Goal: Task Accomplishment & Management: Use online tool/utility

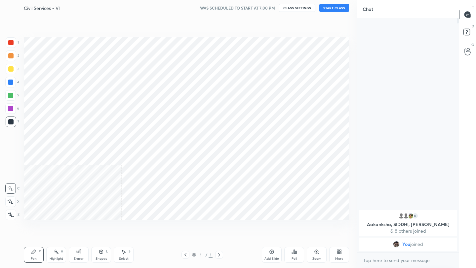
scroll to position [226, 331]
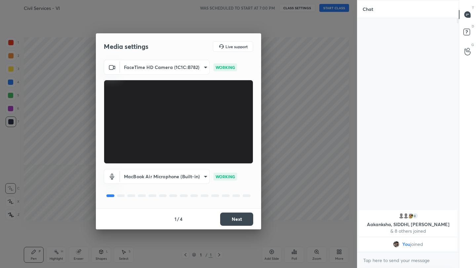
click at [236, 219] on button "Next" at bounding box center [236, 219] width 33 height 13
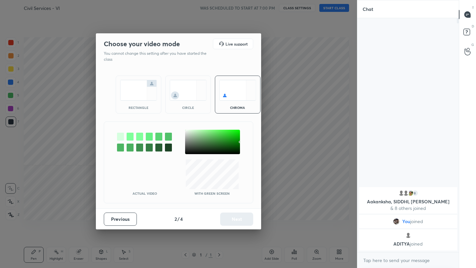
click at [145, 95] on img at bounding box center [138, 90] width 37 height 21
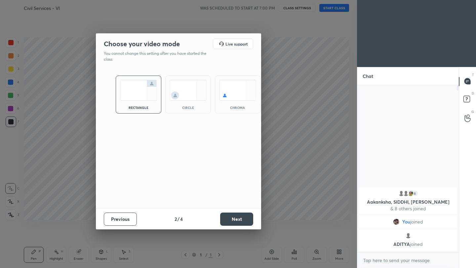
scroll to position [2, 2]
click at [238, 222] on button "Next" at bounding box center [236, 219] width 33 height 13
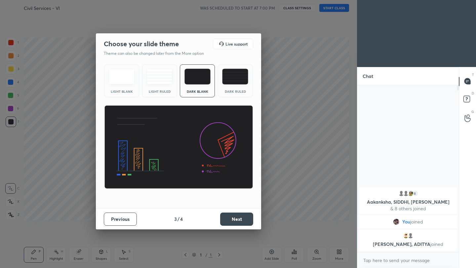
click at [238, 222] on button "Next" at bounding box center [236, 219] width 33 height 13
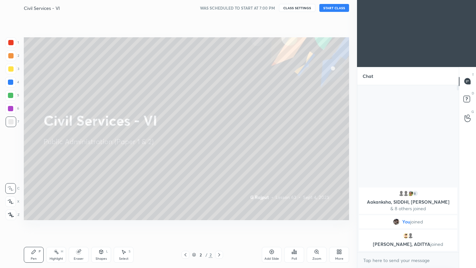
click at [339, 256] on div "More" at bounding box center [339, 255] width 20 height 16
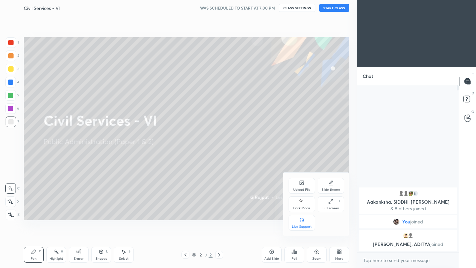
click at [305, 187] on div "Upload File" at bounding box center [302, 186] width 26 height 16
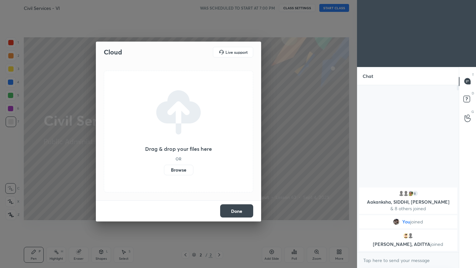
click at [177, 171] on label "Browse" at bounding box center [178, 170] width 29 height 11
click at [164, 171] on input "Browse" at bounding box center [164, 170] width 0 height 11
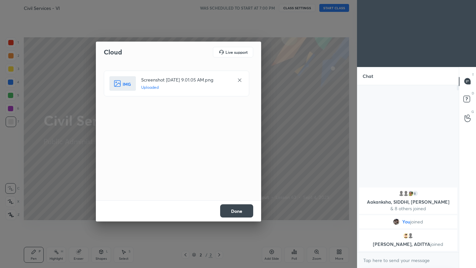
click at [235, 208] on button "Done" at bounding box center [236, 211] width 33 height 13
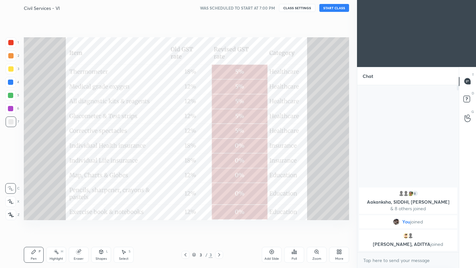
click at [337, 254] on icon at bounding box center [338, 254] width 2 height 2
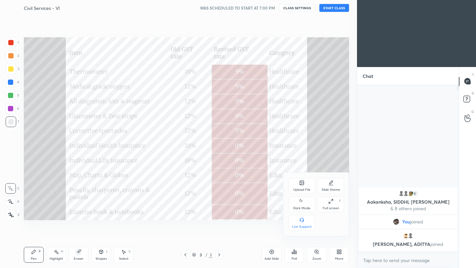
click at [304, 207] on div "Dark Mode" at bounding box center [301, 208] width 17 height 3
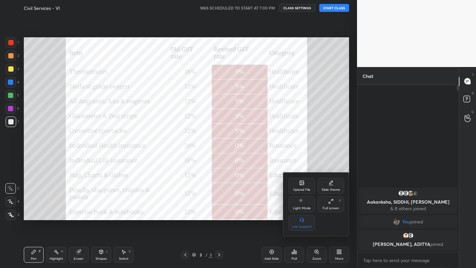
click at [340, 252] on div at bounding box center [238, 134] width 476 height 268
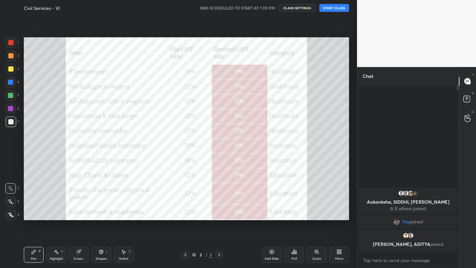
click at [340, 252] on icon at bounding box center [339, 252] width 5 height 5
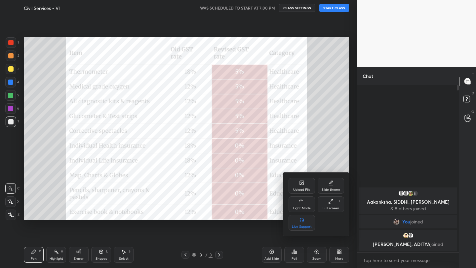
click at [304, 188] on div "Upload File" at bounding box center [301, 189] width 17 height 3
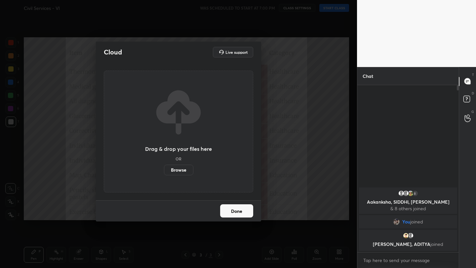
click at [184, 170] on label "Browse" at bounding box center [178, 170] width 29 height 11
click at [164, 170] on input "Browse" at bounding box center [164, 170] width 0 height 11
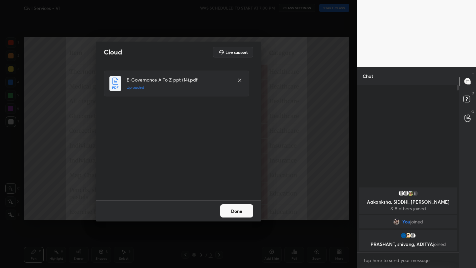
click at [245, 212] on button "Done" at bounding box center [236, 211] width 33 height 13
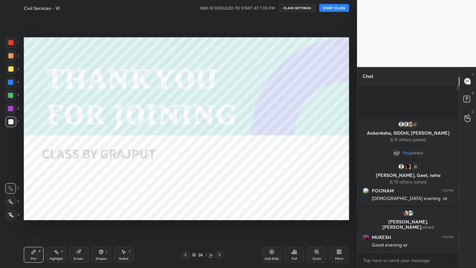
click at [340, 8] on button "START CLASS" at bounding box center [334, 8] width 30 height 8
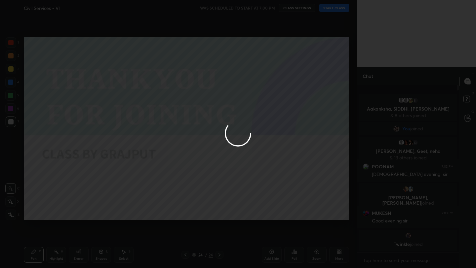
type textarea "x"
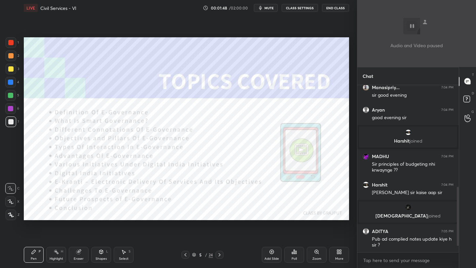
scroll to position [308, 0]
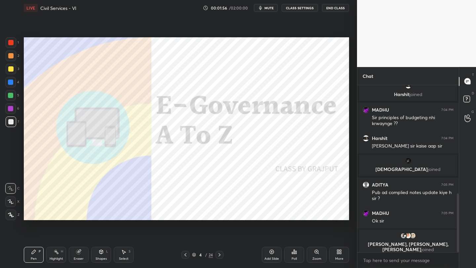
drag, startPoint x: 11, startPoint y: 42, endPoint x: 11, endPoint y: 47, distance: 5.0
click at [10, 42] on div at bounding box center [10, 42] width 5 height 5
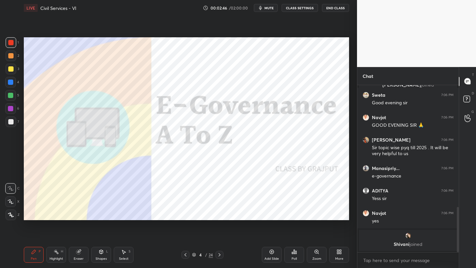
scroll to position [488, 0]
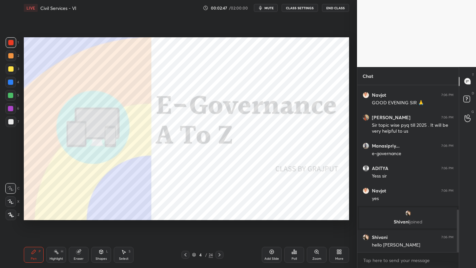
click at [275, 253] on div "Add Slide" at bounding box center [272, 255] width 20 height 16
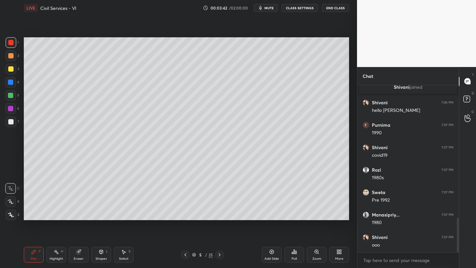
scroll to position [647, 0]
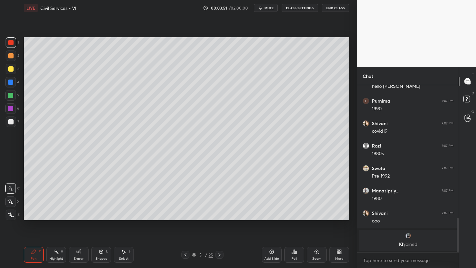
drag, startPoint x: 13, startPoint y: 69, endPoint x: 20, endPoint y: 69, distance: 8.0
click at [13, 69] on div at bounding box center [10, 68] width 5 height 5
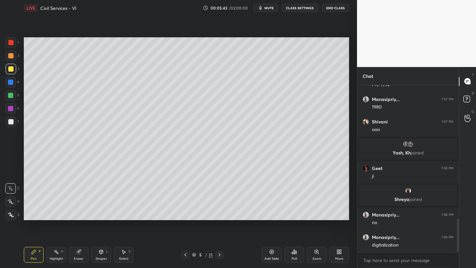
scroll to position [699, 0]
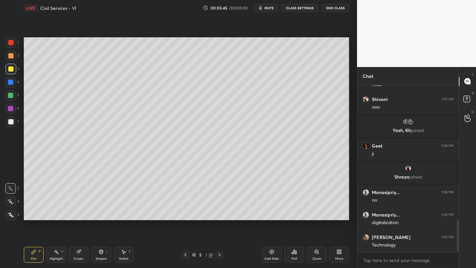
drag, startPoint x: 274, startPoint y: 253, endPoint x: 275, endPoint y: 249, distance: 4.0
click at [274, 252] on div "Add Slide" at bounding box center [272, 255] width 20 height 16
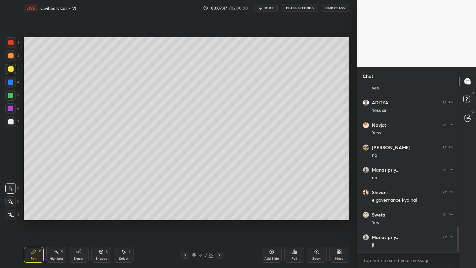
scroll to position [921, 0]
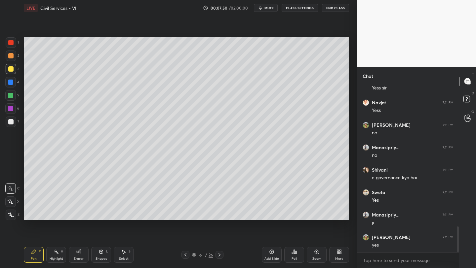
click at [274, 254] on div "Add Slide" at bounding box center [272, 255] width 20 height 16
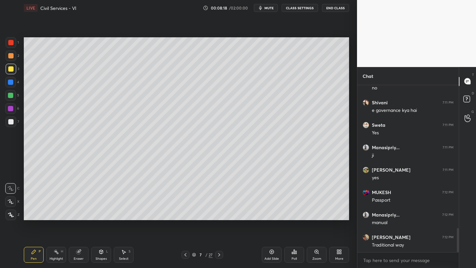
scroll to position [1012, 0]
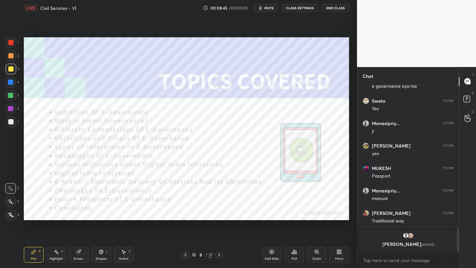
click at [271, 256] on div "Add Slide" at bounding box center [272, 255] width 20 height 16
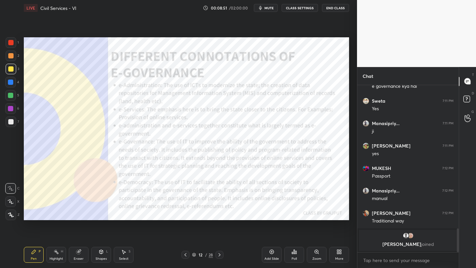
click at [13, 42] on div at bounding box center [10, 42] width 5 height 5
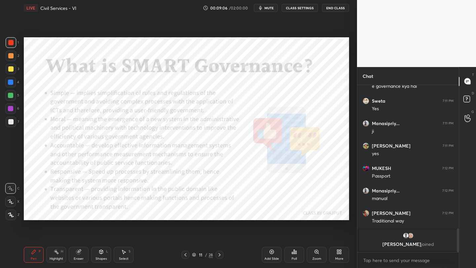
click at [270, 255] on icon at bounding box center [271, 252] width 5 height 5
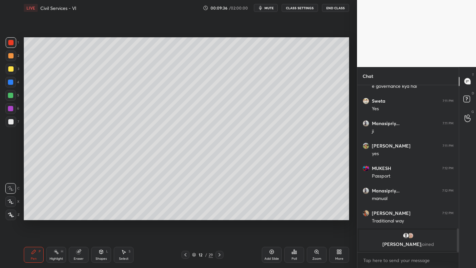
click at [11, 80] on div at bounding box center [10, 82] width 5 height 5
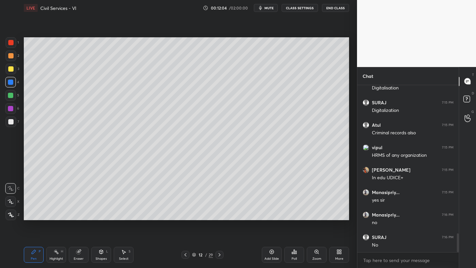
scroll to position [1329, 0]
click at [9, 44] on div at bounding box center [10, 42] width 5 height 5
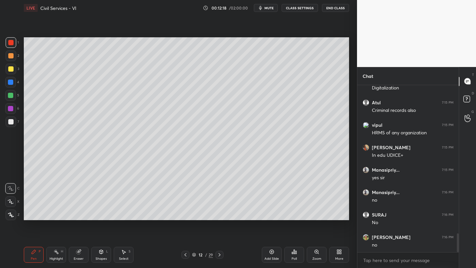
click at [11, 119] on div at bounding box center [11, 122] width 11 height 11
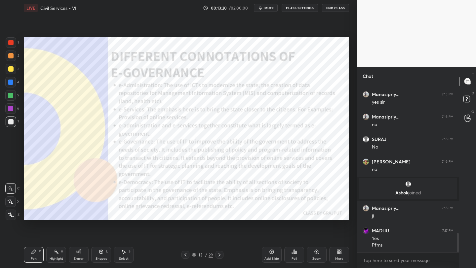
scroll to position [1311, 0]
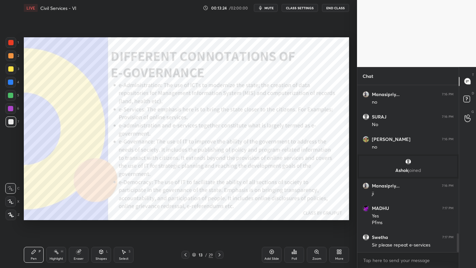
drag, startPoint x: 12, startPoint y: 44, endPoint x: 23, endPoint y: 45, distance: 10.6
click at [14, 43] on div at bounding box center [11, 42] width 11 height 11
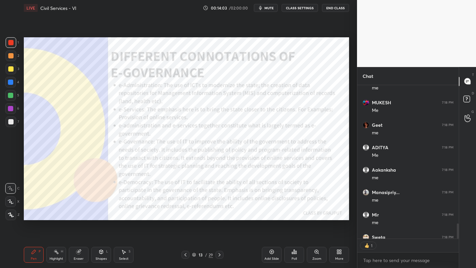
scroll to position [152, 100]
drag, startPoint x: 11, startPoint y: 45, endPoint x: 21, endPoint y: 47, distance: 10.6
click at [11, 45] on div at bounding box center [10, 42] width 5 height 5
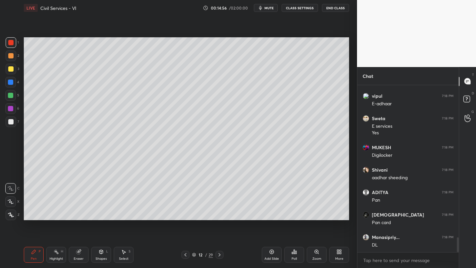
scroll to position [1699, 0]
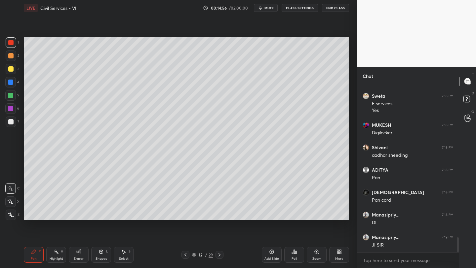
click at [271, 259] on div "Add Slide" at bounding box center [271, 259] width 15 height 3
drag, startPoint x: 14, startPoint y: 108, endPoint x: 21, endPoint y: 114, distance: 10.3
click at [14, 108] on div at bounding box center [10, 108] width 11 height 11
click at [11, 216] on icon at bounding box center [11, 215] width 6 height 5
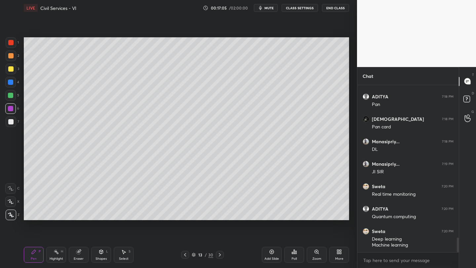
scroll to position [1795, 0]
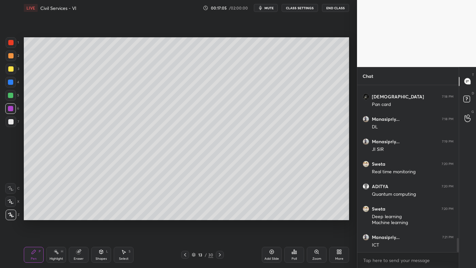
drag, startPoint x: 11, startPoint y: 98, endPoint x: 16, endPoint y: 124, distance: 26.3
click at [11, 101] on div at bounding box center [10, 95] width 11 height 11
click at [12, 213] on icon at bounding box center [11, 215] width 6 height 5
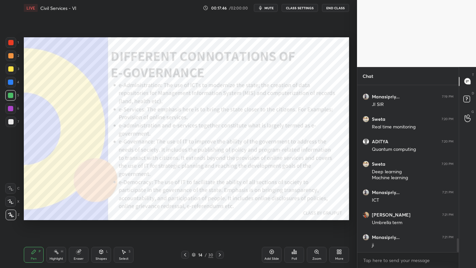
scroll to position [1863, 0]
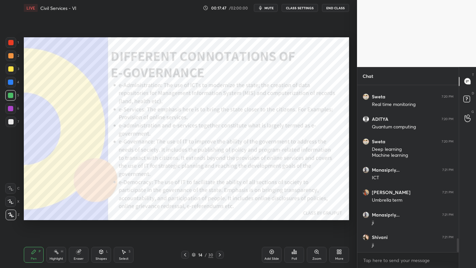
click at [11, 44] on div at bounding box center [10, 42] width 5 height 5
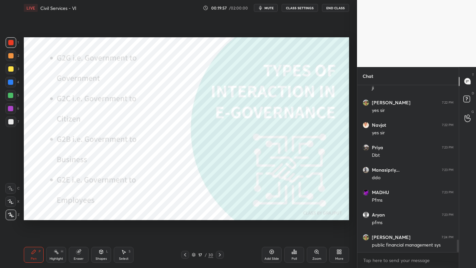
scroll to position [2043, 0]
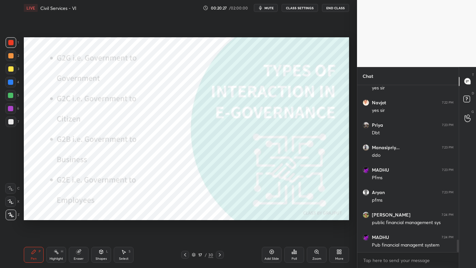
click at [340, 251] on icon at bounding box center [341, 251] width 2 height 2
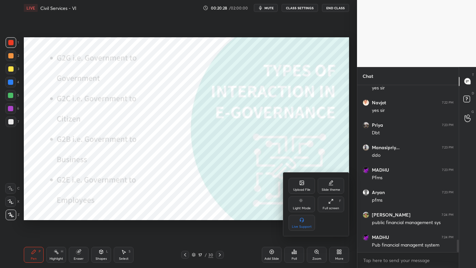
click at [305, 189] on div "Upload File" at bounding box center [301, 189] width 17 height 3
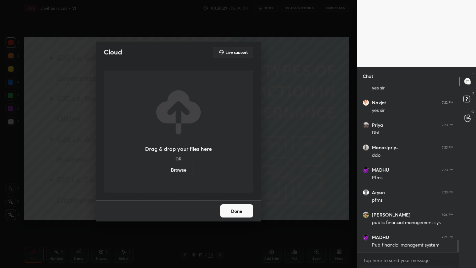
click at [172, 169] on label "Browse" at bounding box center [178, 170] width 29 height 11
click at [164, 169] on input "Browse" at bounding box center [164, 170] width 0 height 11
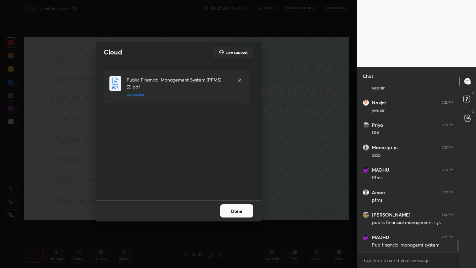
click at [238, 213] on button "Done" at bounding box center [236, 211] width 33 height 13
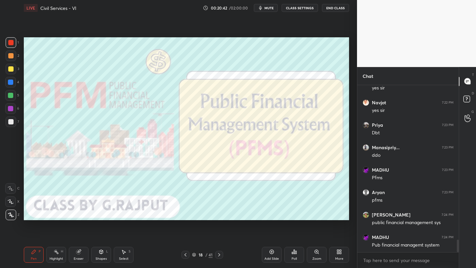
scroll to position [2071, 0]
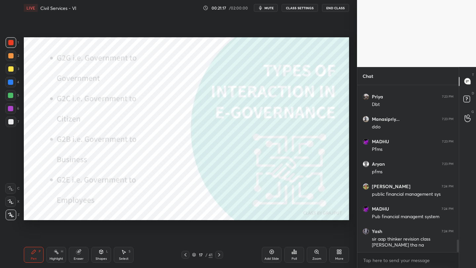
drag, startPoint x: 270, startPoint y: 253, endPoint x: 275, endPoint y: 244, distance: 10.2
click at [270, 253] on icon at bounding box center [271, 252] width 5 height 5
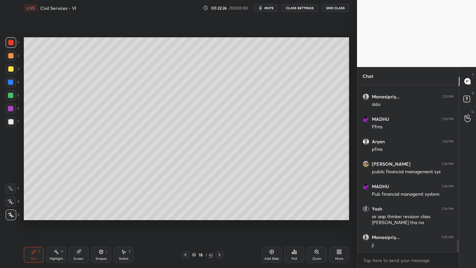
scroll to position [2116, 0]
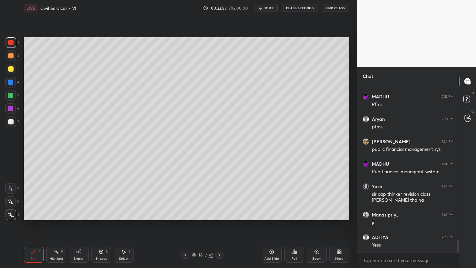
click at [10, 82] on div at bounding box center [10, 82] width 5 height 5
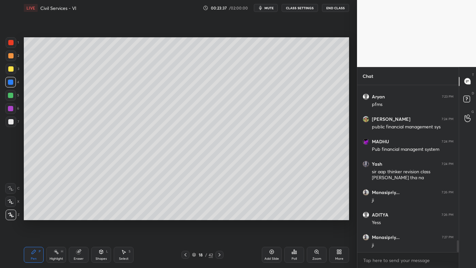
scroll to position [2161, 0]
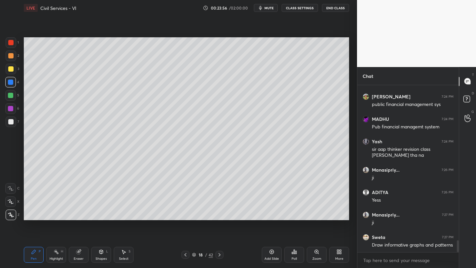
click at [12, 55] on div at bounding box center [10, 55] width 5 height 5
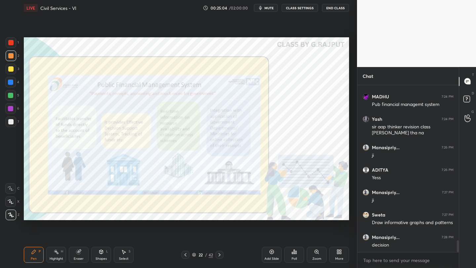
click at [12, 42] on div at bounding box center [10, 42] width 5 height 5
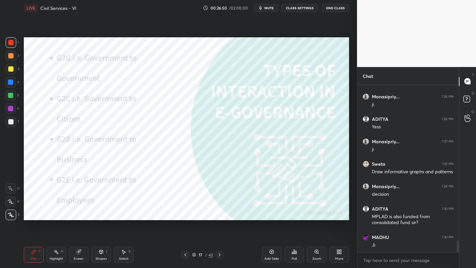
scroll to position [2257, 0]
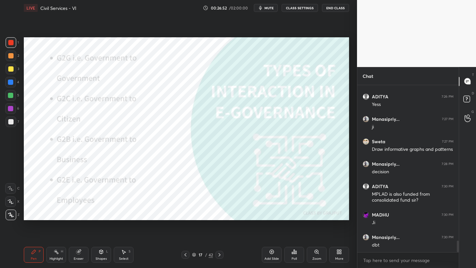
click at [343, 255] on div "More" at bounding box center [339, 255] width 20 height 16
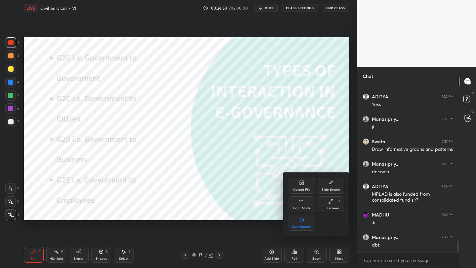
click at [303, 186] on div "Upload File" at bounding box center [302, 186] width 26 height 16
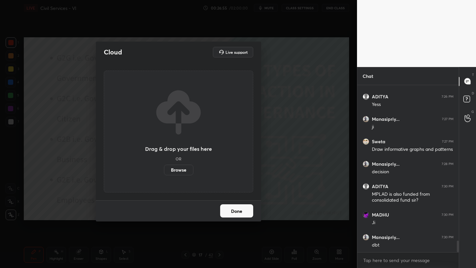
click at [181, 170] on label "Browse" at bounding box center [178, 170] width 29 height 11
click at [164, 170] on input "Browse" at bounding box center [164, 170] width 0 height 11
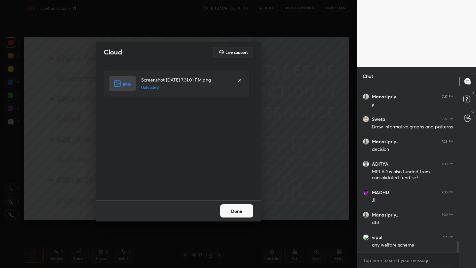
click at [238, 210] on button "Done" at bounding box center [236, 211] width 33 height 13
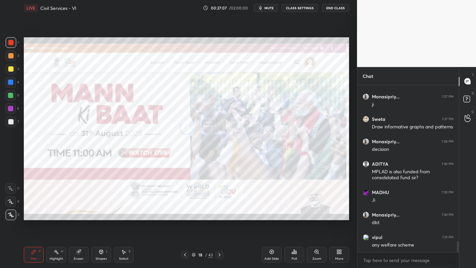
scroll to position [2302, 0]
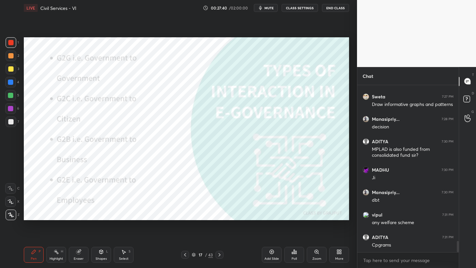
click at [14, 44] on div at bounding box center [11, 42] width 11 height 11
click at [339, 256] on div "More" at bounding box center [339, 255] width 20 height 16
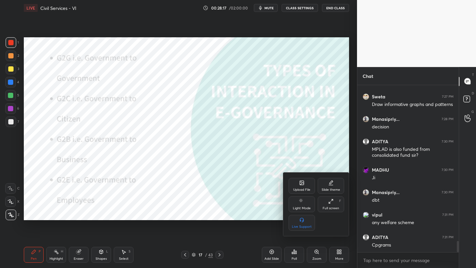
click at [300, 189] on div "Upload File" at bounding box center [301, 189] width 17 height 3
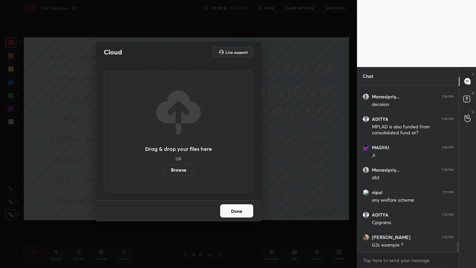
scroll to position [2347, 0]
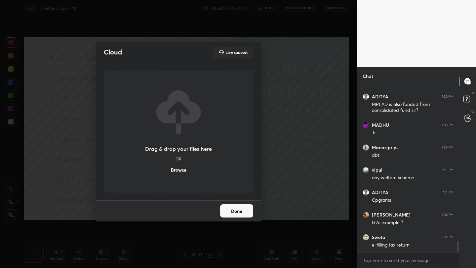
click at [183, 171] on label "Browse" at bounding box center [178, 170] width 29 height 11
click at [164, 171] on input "Browse" at bounding box center [164, 170] width 0 height 11
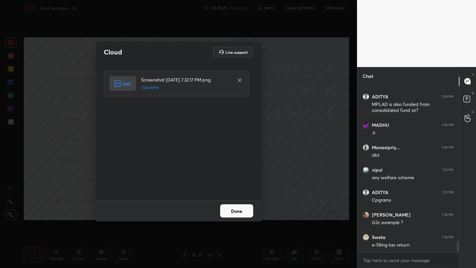
click at [237, 212] on button "Done" at bounding box center [236, 211] width 33 height 13
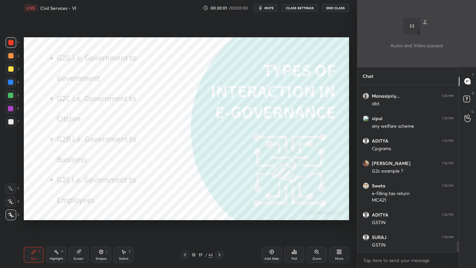
scroll to position [2443, 0]
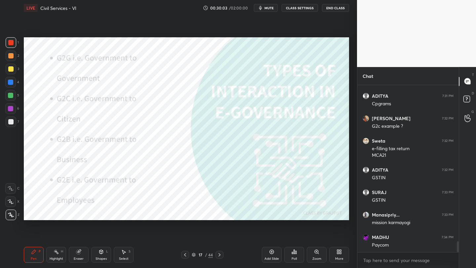
click at [342, 260] on div "More" at bounding box center [339, 259] width 8 height 3
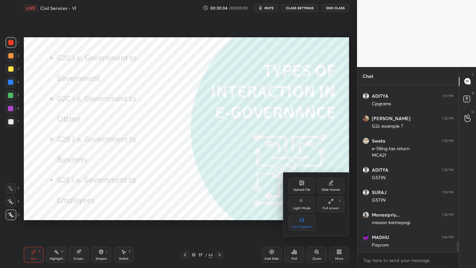
click at [305, 191] on div "Upload File" at bounding box center [301, 189] width 17 height 3
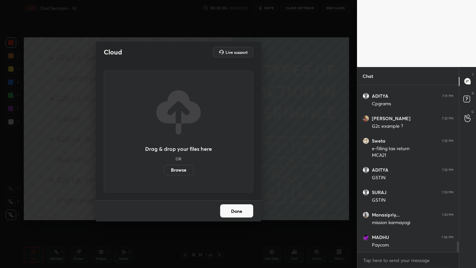
click at [180, 169] on label "Browse" at bounding box center [178, 170] width 29 height 11
click at [164, 169] on input "Browse" at bounding box center [164, 170] width 0 height 11
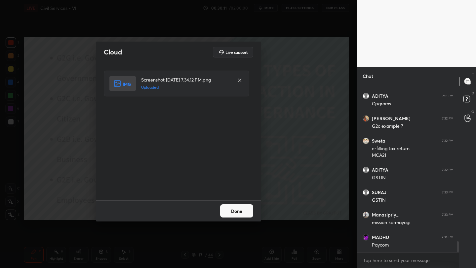
click at [233, 215] on button "Done" at bounding box center [236, 211] width 33 height 13
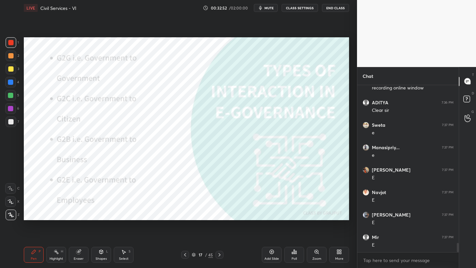
scroll to position [2882, 0]
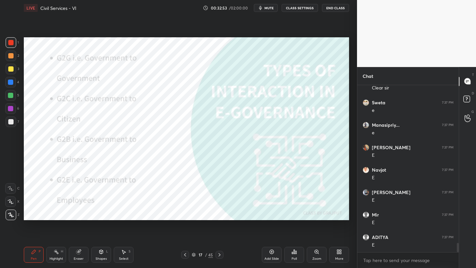
click at [336, 254] on div "More" at bounding box center [339, 255] width 20 height 16
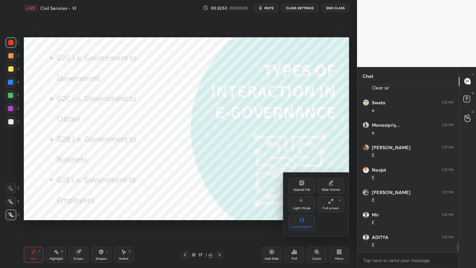
click at [303, 190] on div "Upload File" at bounding box center [301, 189] width 17 height 3
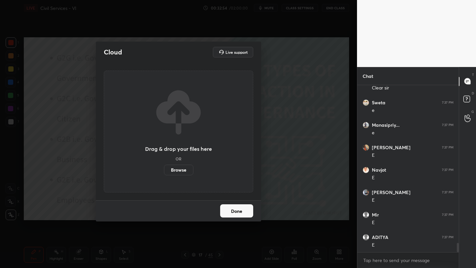
click at [176, 168] on label "Browse" at bounding box center [178, 170] width 29 height 11
click at [164, 168] on input "Browse" at bounding box center [164, 170] width 0 height 11
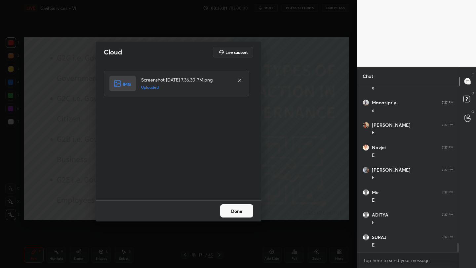
click at [232, 211] on button "Done" at bounding box center [236, 211] width 33 height 13
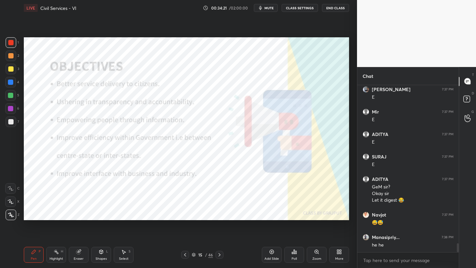
scroll to position [3008, 0]
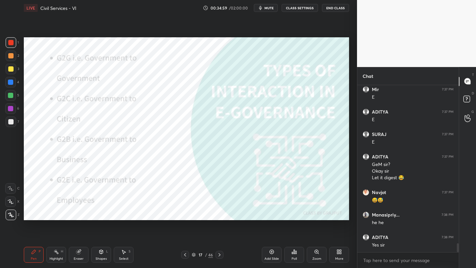
click at [270, 253] on icon at bounding box center [271, 252] width 5 height 5
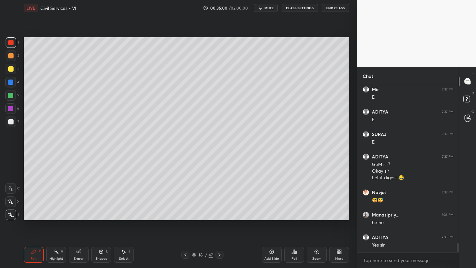
click at [12, 72] on div at bounding box center [11, 69] width 11 height 11
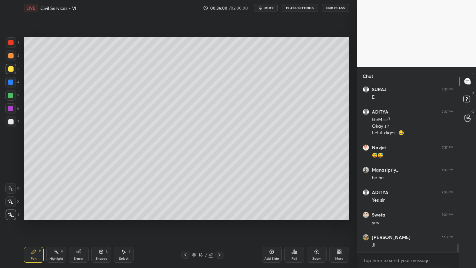
scroll to position [3075, 0]
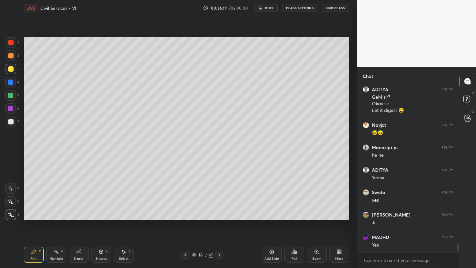
drag, startPoint x: 8, startPoint y: 107, endPoint x: 11, endPoint y: 108, distance: 3.4
click at [8, 109] on div at bounding box center [10, 108] width 11 height 11
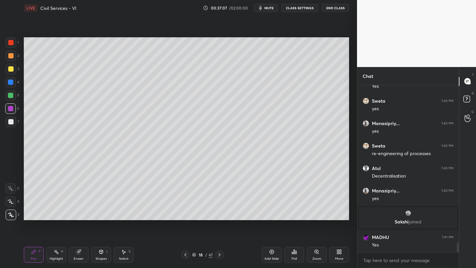
scroll to position [2706, 0]
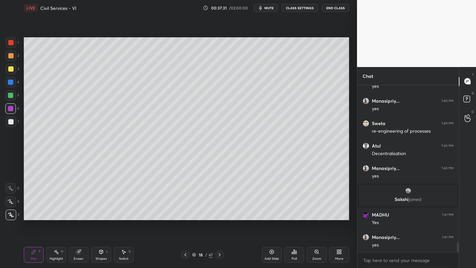
click at [272, 258] on div "Add Slide" at bounding box center [271, 259] width 15 height 3
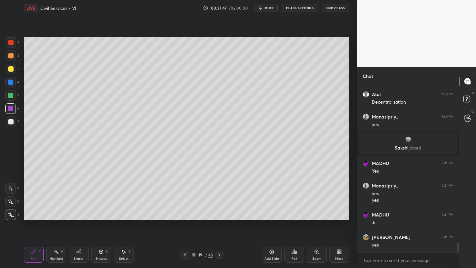
scroll to position [2780, 0]
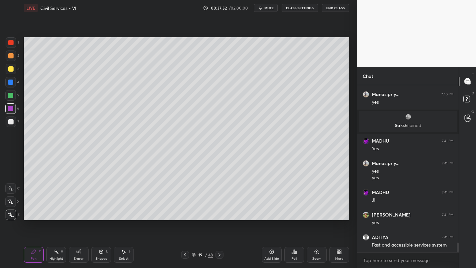
drag, startPoint x: 11, startPoint y: 95, endPoint x: 16, endPoint y: 96, distance: 5.5
click at [11, 95] on div at bounding box center [10, 95] width 5 height 5
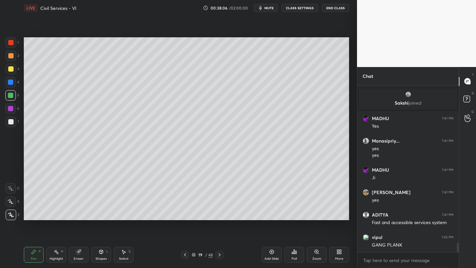
scroll to position [2825, 0]
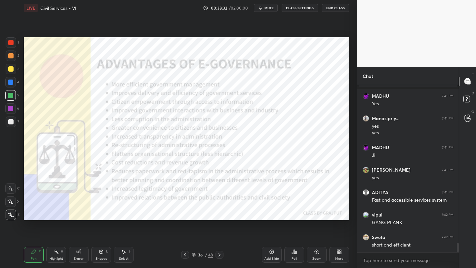
click at [11, 42] on div at bounding box center [10, 42] width 5 height 5
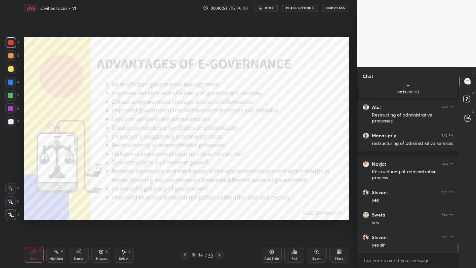
scroll to position [2951, 0]
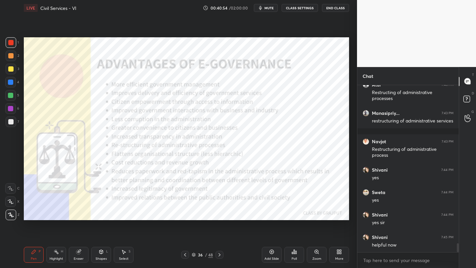
click at [273, 255] on icon at bounding box center [271, 252] width 5 height 5
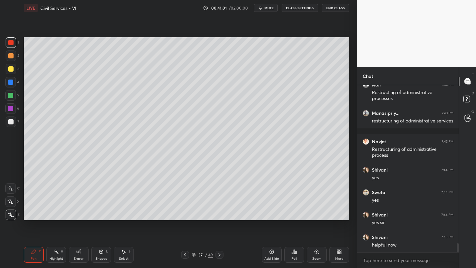
click at [14, 123] on div at bounding box center [11, 122] width 11 height 11
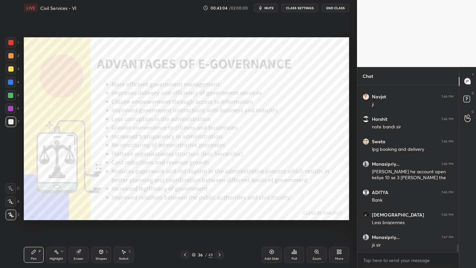
scroll to position [3362, 0]
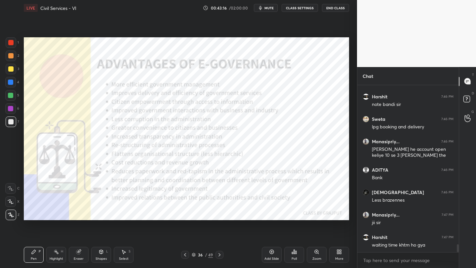
drag, startPoint x: 11, startPoint y: 43, endPoint x: 15, endPoint y: 44, distance: 4.3
click at [12, 43] on div at bounding box center [10, 42] width 5 height 5
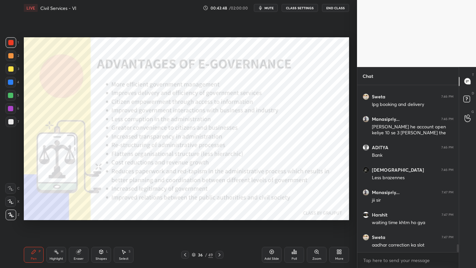
scroll to position [3407, 0]
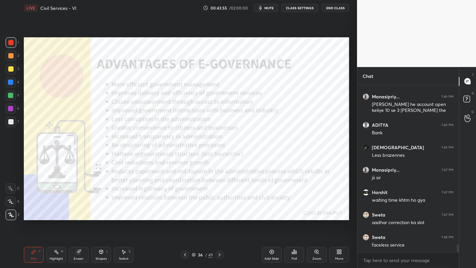
click at [274, 255] on div "Add Slide" at bounding box center [272, 255] width 20 height 16
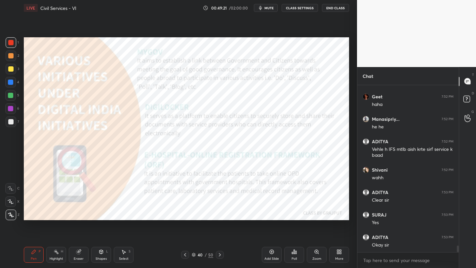
scroll to position [4185, 0]
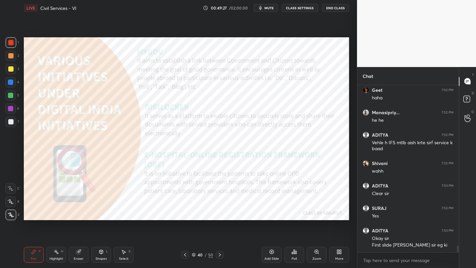
click at [194, 257] on icon at bounding box center [194, 255] width 4 height 4
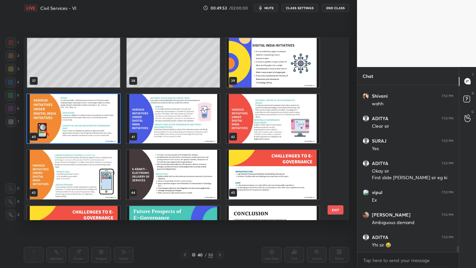
scroll to position [4275, 0]
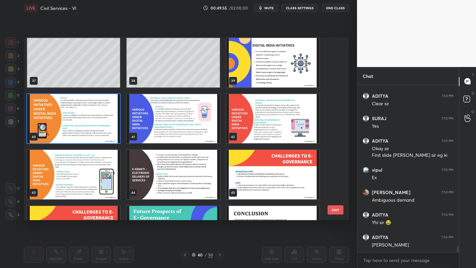
click at [269, 5] on button "mute" at bounding box center [266, 8] width 24 height 8
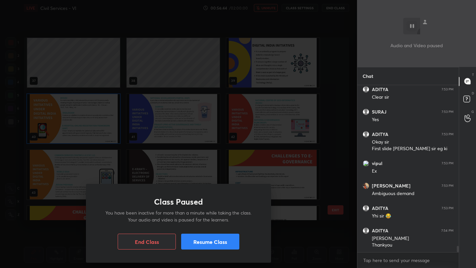
click at [205, 243] on button "Resume Class" at bounding box center [210, 242] width 58 height 16
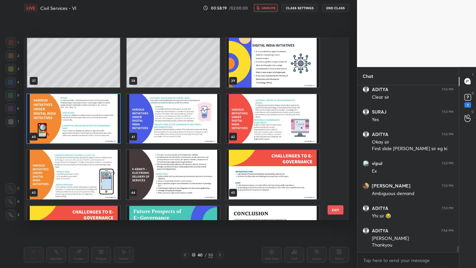
scroll to position [4310, 0]
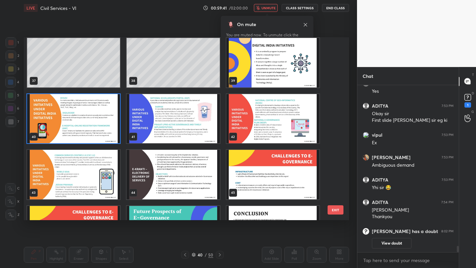
click at [276, 5] on button "unmute" at bounding box center [266, 8] width 24 height 8
click at [157, 163] on img "grid" at bounding box center [173, 175] width 93 height 50
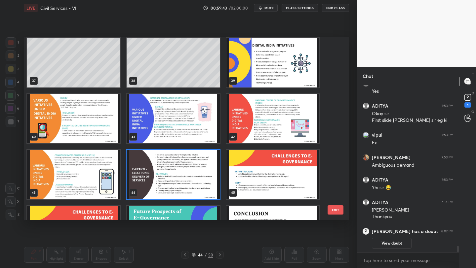
click at [157, 163] on img "grid" at bounding box center [173, 175] width 93 height 50
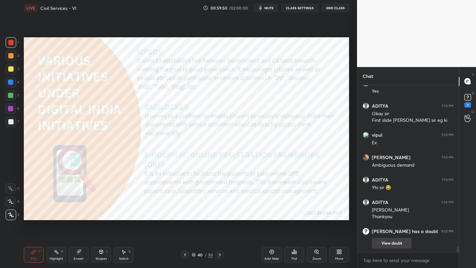
click at [384, 240] on button "View doubt" at bounding box center [392, 243] width 40 height 11
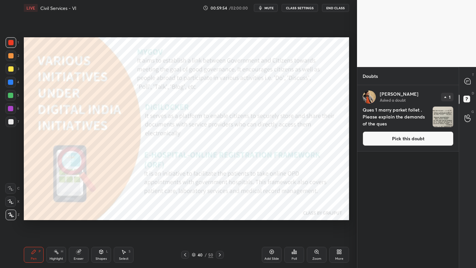
click at [398, 142] on button "Pick this doubt" at bounding box center [408, 139] width 91 height 15
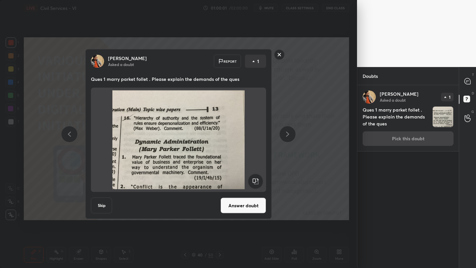
click at [279, 54] on rect at bounding box center [279, 55] width 10 height 10
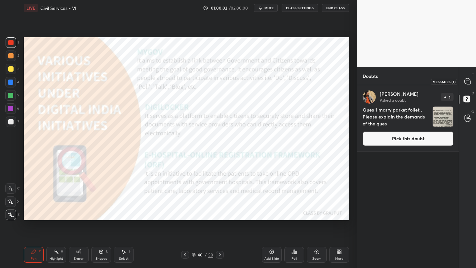
click at [467, 81] on icon at bounding box center [468, 81] width 6 height 6
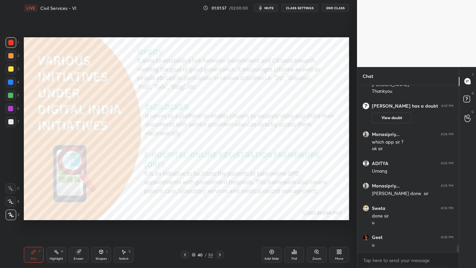
scroll to position [4115, 0]
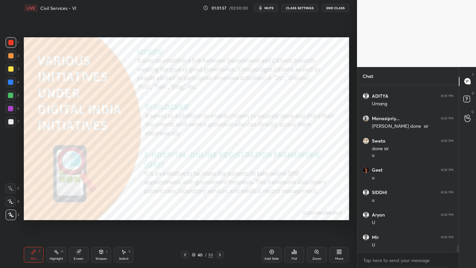
drag, startPoint x: 268, startPoint y: 253, endPoint x: 275, endPoint y: 243, distance: 11.2
click at [270, 253] on div "Add Slide" at bounding box center [272, 255] width 20 height 16
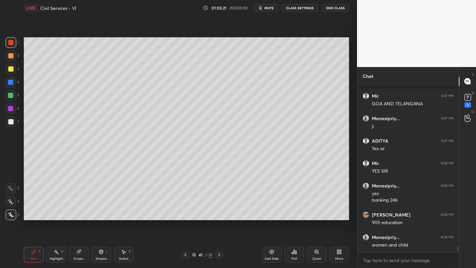
scroll to position [4668, 0]
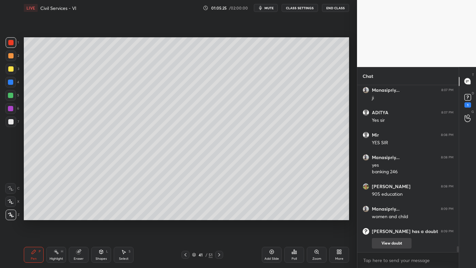
click at [383, 243] on button "View doubt" at bounding box center [392, 243] width 40 height 11
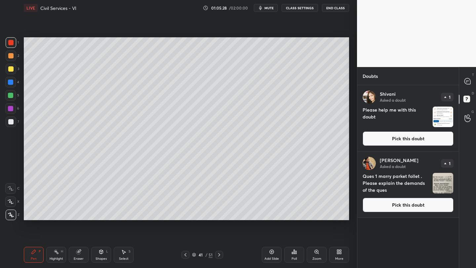
click at [419, 136] on button "Pick this doubt" at bounding box center [408, 139] width 91 height 15
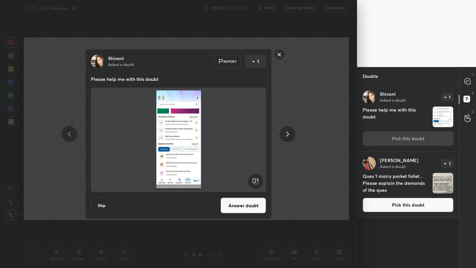
click at [237, 205] on button "Answer doubt" at bounding box center [244, 206] width 46 height 16
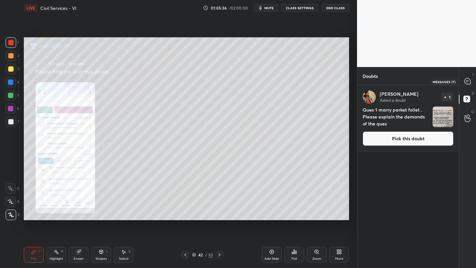
click at [462, 82] on div at bounding box center [467, 82] width 13 height 12
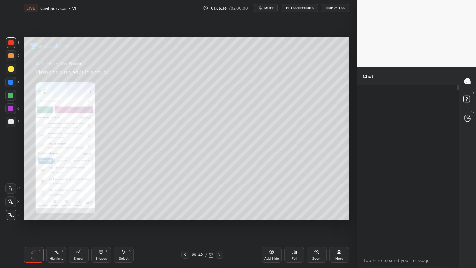
scroll to position [165, 100]
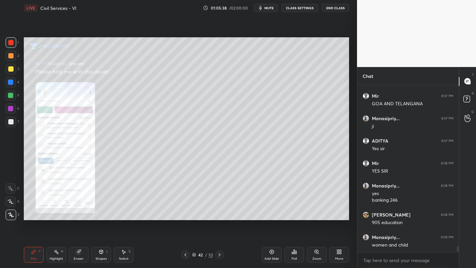
click at [314, 258] on div "Zoom" at bounding box center [316, 259] width 9 height 3
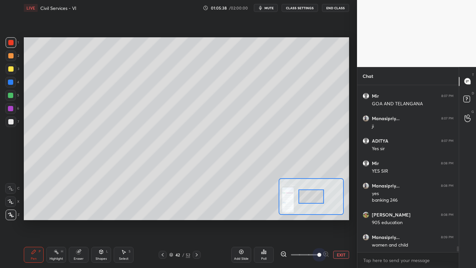
click at [314, 257] on span at bounding box center [305, 255] width 28 height 10
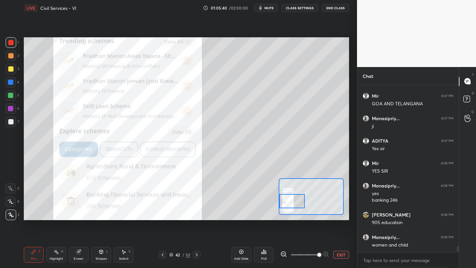
click at [272, 203] on div "Setting up your live class Poll for secs No correct answer Start poll" at bounding box center [186, 128] width 325 height 183
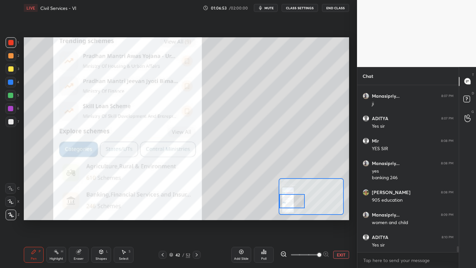
click at [343, 258] on button "EXIT" at bounding box center [341, 255] width 16 height 8
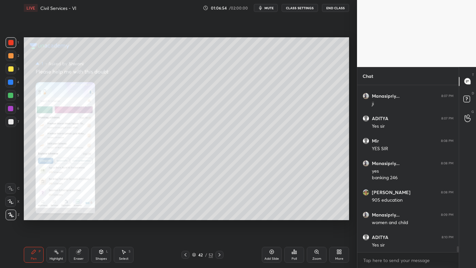
click at [343, 258] on div "More" at bounding box center [339, 259] width 8 height 3
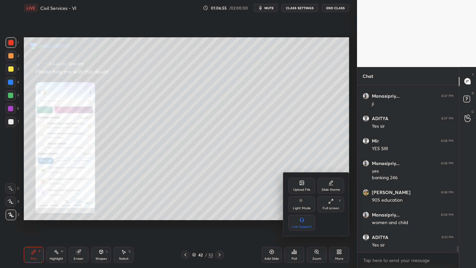
click at [304, 190] on div "Upload File" at bounding box center [301, 189] width 17 height 3
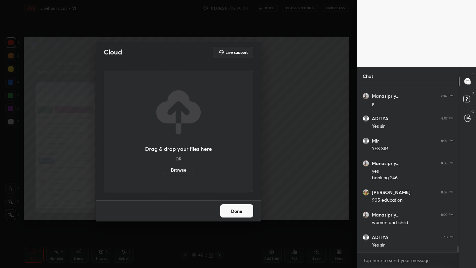
click at [182, 167] on label "Browse" at bounding box center [178, 170] width 29 height 11
click at [164, 167] on input "Browse" at bounding box center [164, 170] width 0 height 11
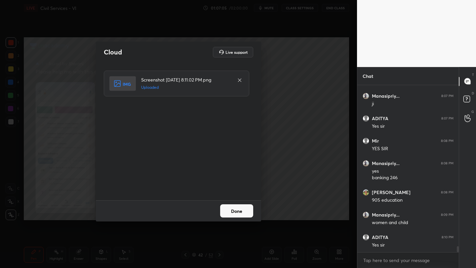
click at [239, 213] on button "Done" at bounding box center [236, 211] width 33 height 13
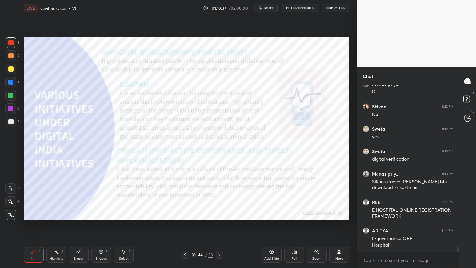
scroll to position [5054, 0]
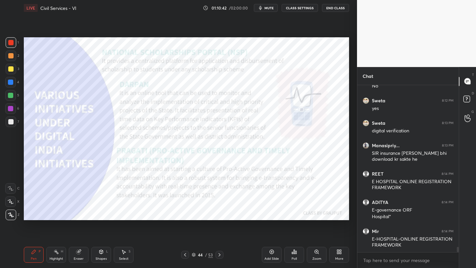
click at [275, 255] on div "Add Slide" at bounding box center [272, 255] width 20 height 16
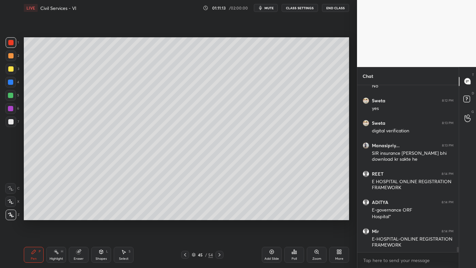
click at [334, 255] on div "More" at bounding box center [339, 255] width 20 height 16
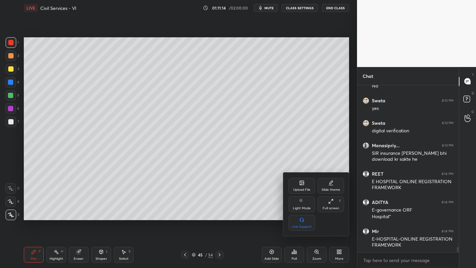
click at [300, 183] on icon at bounding box center [301, 183] width 5 height 5
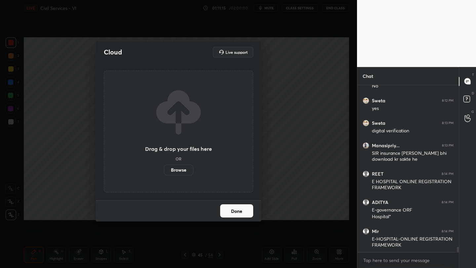
click at [177, 170] on label "Browse" at bounding box center [178, 170] width 29 height 11
click at [164, 170] on input "Browse" at bounding box center [164, 170] width 0 height 11
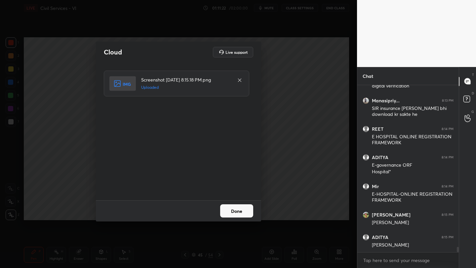
scroll to position [5121, 0]
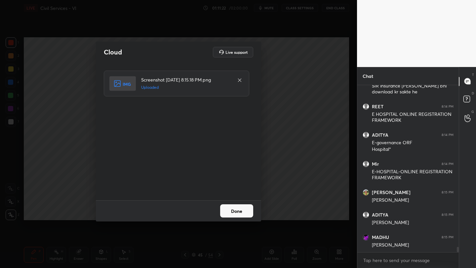
click at [230, 213] on button "Done" at bounding box center [236, 211] width 33 height 13
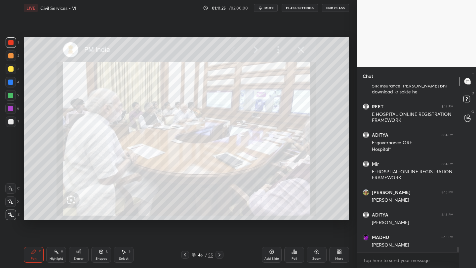
scroll to position [5156, 0]
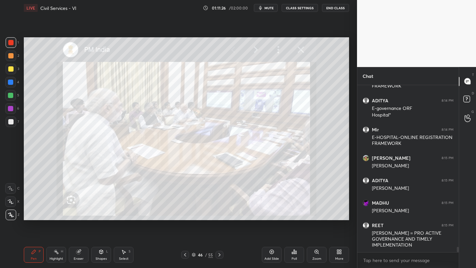
click at [13, 43] on div at bounding box center [10, 42] width 5 height 5
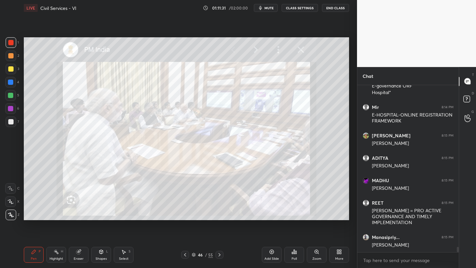
scroll to position [5201, 0]
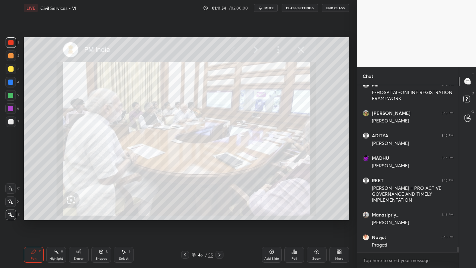
drag, startPoint x: 274, startPoint y: 254, endPoint x: 277, endPoint y: 251, distance: 4.7
click at [274, 254] on icon at bounding box center [271, 252] width 5 height 5
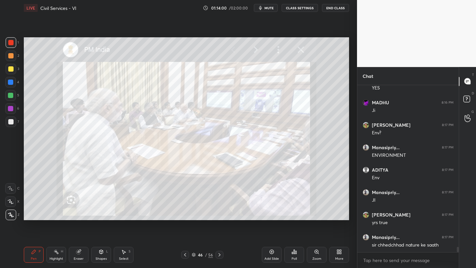
scroll to position [5151, 0]
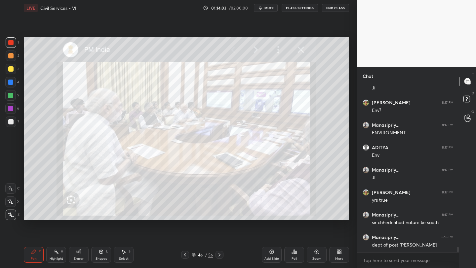
click at [316, 255] on div "Zoom" at bounding box center [317, 255] width 20 height 16
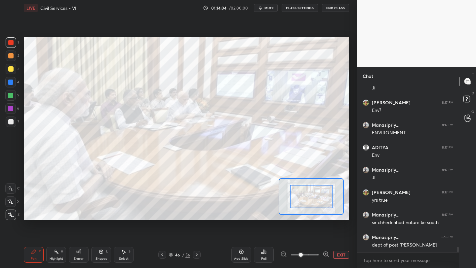
drag, startPoint x: 316, startPoint y: 254, endPoint x: 322, endPoint y: 230, distance: 24.0
click at [315, 252] on span at bounding box center [305, 255] width 28 height 10
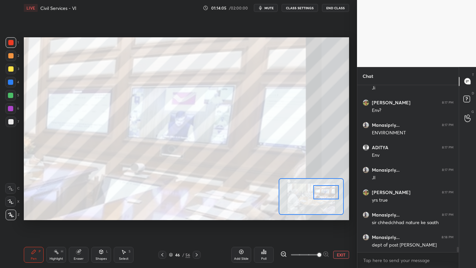
drag, startPoint x: 323, startPoint y: 192, endPoint x: 330, endPoint y: 187, distance: 7.9
click at [333, 189] on div at bounding box center [325, 192] width 25 height 14
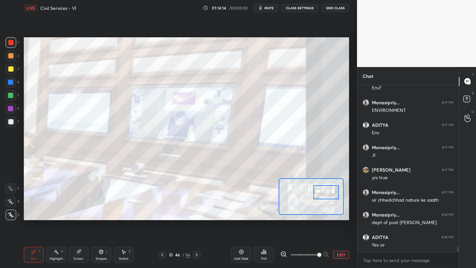
click at [340, 255] on button "EXIT" at bounding box center [341, 255] width 16 height 8
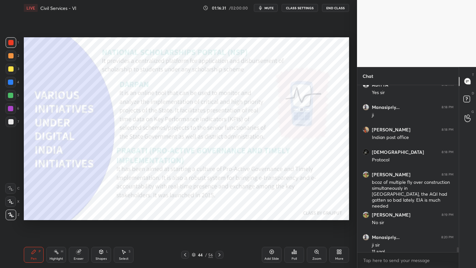
scroll to position [5333, 0]
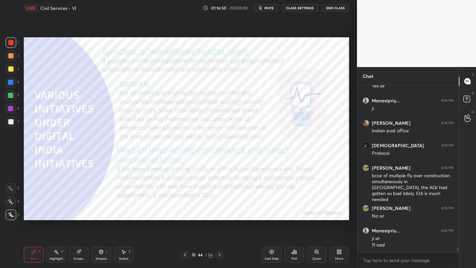
click at [271, 255] on div "Add Slide" at bounding box center [272, 255] width 20 height 16
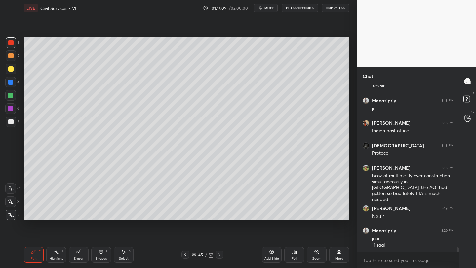
scroll to position [5355, 0]
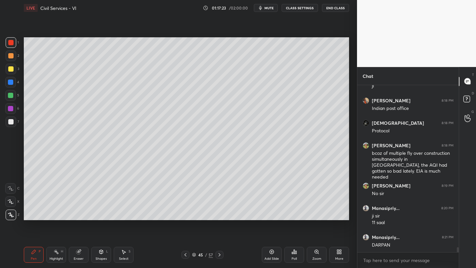
click at [82, 248] on div "Eraser" at bounding box center [79, 255] width 20 height 16
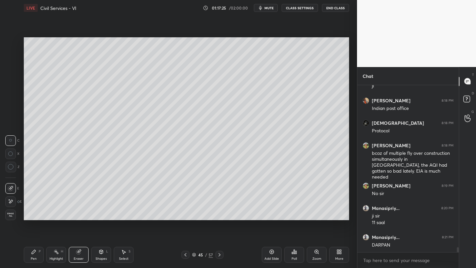
click at [34, 254] on icon at bounding box center [33, 252] width 5 height 5
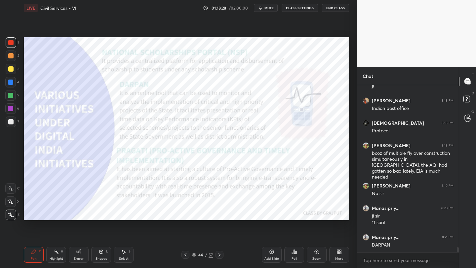
scroll to position [5378, 0]
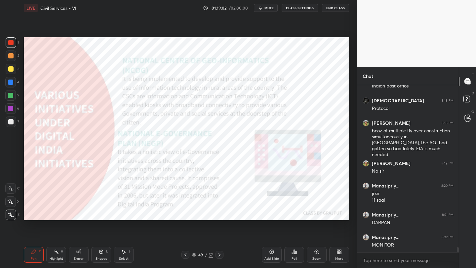
click at [335, 254] on div "More" at bounding box center [339, 255] width 20 height 16
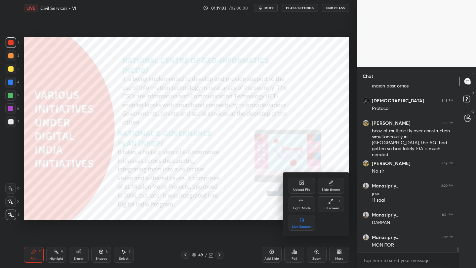
click at [303, 188] on div "Upload File" at bounding box center [301, 189] width 17 height 3
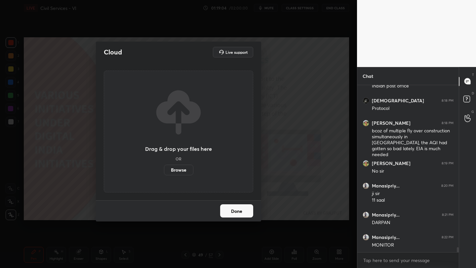
click at [180, 170] on label "Browse" at bounding box center [178, 170] width 29 height 11
click at [164, 170] on input "Browse" at bounding box center [164, 170] width 0 height 11
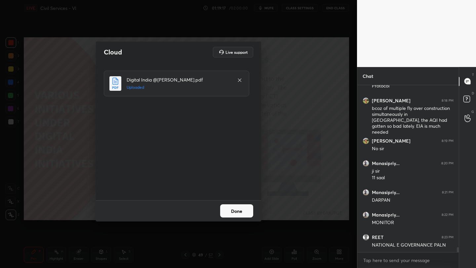
click at [238, 211] on button "Done" at bounding box center [236, 211] width 33 height 13
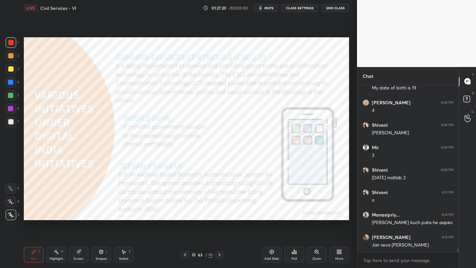
scroll to position [6430, 0]
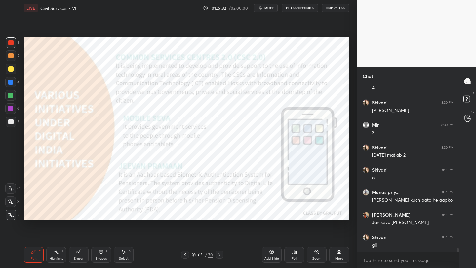
drag, startPoint x: 270, startPoint y: 257, endPoint x: 279, endPoint y: 247, distance: 13.3
click at [269, 257] on div "Add Slide" at bounding box center [272, 255] width 20 height 16
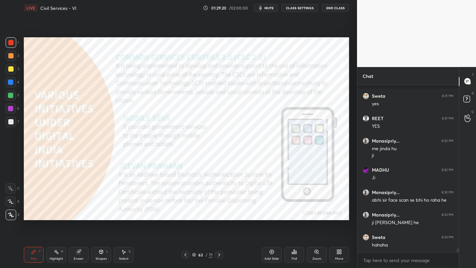
scroll to position [6667, 0]
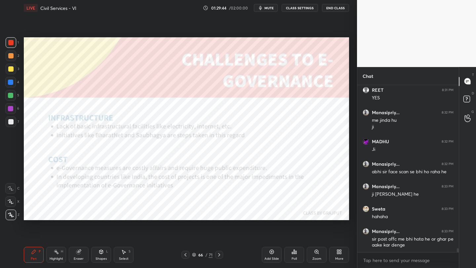
drag, startPoint x: 185, startPoint y: 253, endPoint x: 227, endPoint y: 250, distance: 42.7
click at [185, 253] on icon at bounding box center [185, 255] width 5 height 5
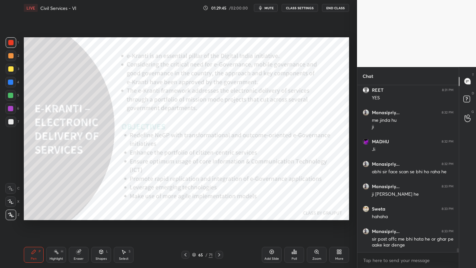
drag, startPoint x: 273, startPoint y: 255, endPoint x: 278, endPoint y: 251, distance: 6.6
click at [273, 255] on div "Add Slide" at bounding box center [272, 255] width 20 height 16
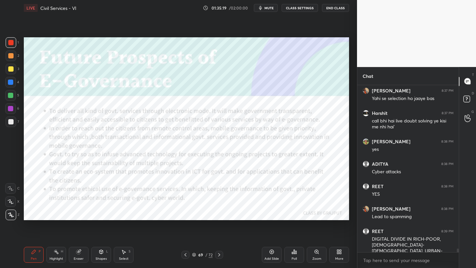
scroll to position [7531, 0]
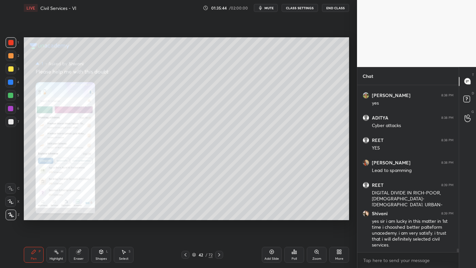
click at [269, 252] on icon at bounding box center [271, 252] width 5 height 5
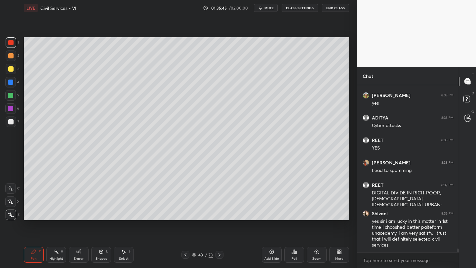
click at [11, 69] on div at bounding box center [10, 68] width 5 height 5
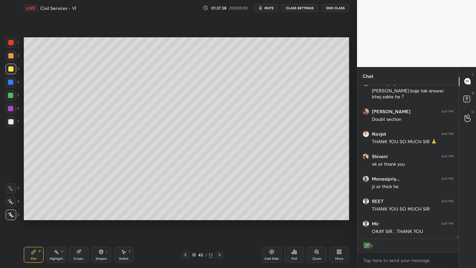
scroll to position [7129, 0]
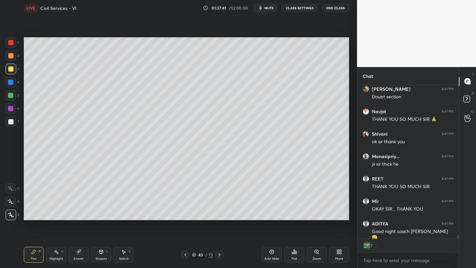
click at [331, 7] on button "End Class" at bounding box center [335, 8] width 27 height 8
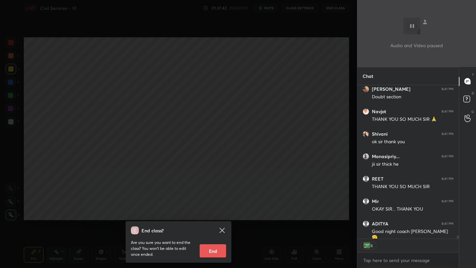
scroll to position [7152, 0]
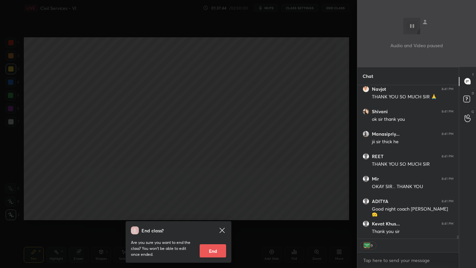
click at [217, 250] on button "End" at bounding box center [213, 251] width 26 height 13
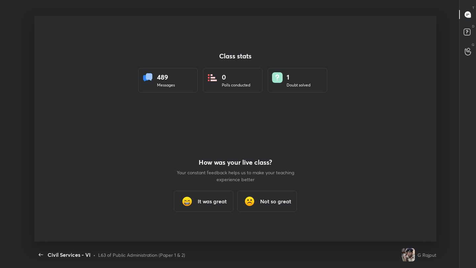
scroll to position [0, 0]
click at [212, 204] on h3 "It was great" at bounding box center [212, 202] width 29 height 8
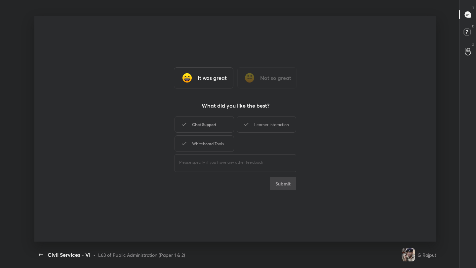
click at [222, 125] on div "Chat Support" at bounding box center [205, 124] width 60 height 17
click at [257, 126] on div "Learner Interaction" at bounding box center [267, 124] width 60 height 17
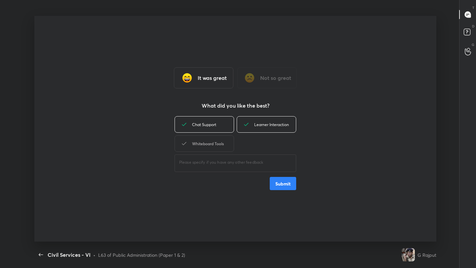
click at [219, 145] on div "Whiteboard Tools" at bounding box center [205, 144] width 60 height 17
click at [288, 184] on button "Submit" at bounding box center [283, 183] width 26 height 13
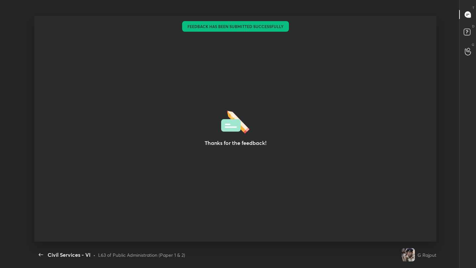
type textarea "x"
